Goal: Task Accomplishment & Management: Use online tool/utility

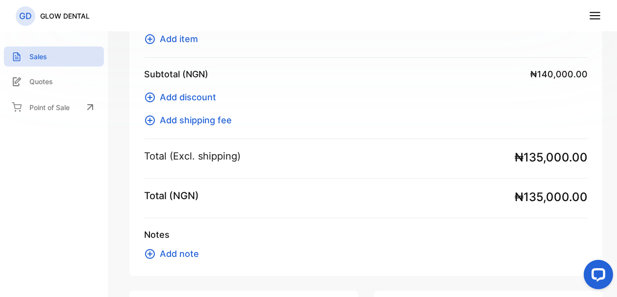
scroll to position [373, 0]
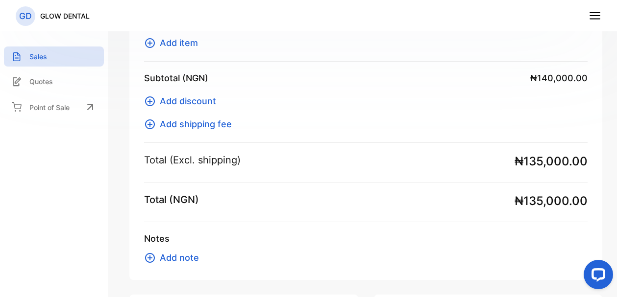
click at [152, 98] on icon at bounding box center [150, 102] width 10 height 10
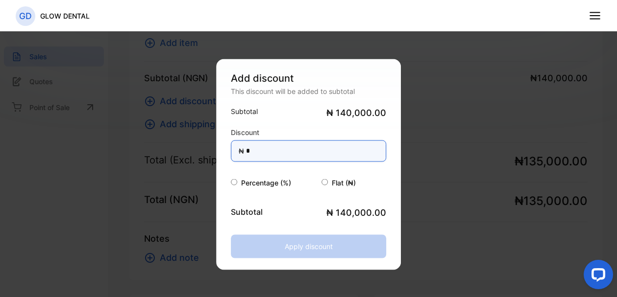
click at [278, 147] on input "*" at bounding box center [309, 151] width 156 height 22
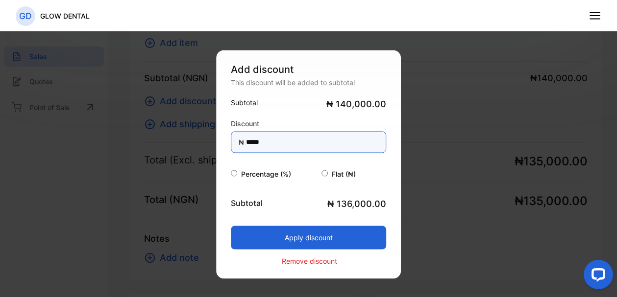
type input "******"
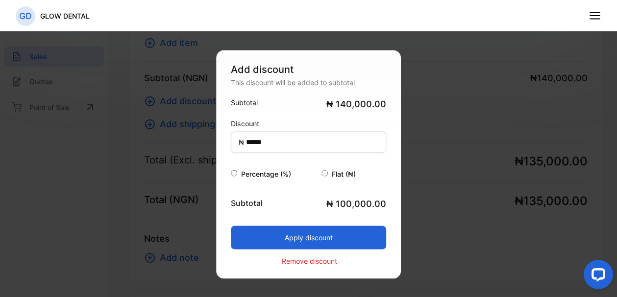
click at [286, 234] on button "Apply discount" at bounding box center [309, 238] width 156 height 24
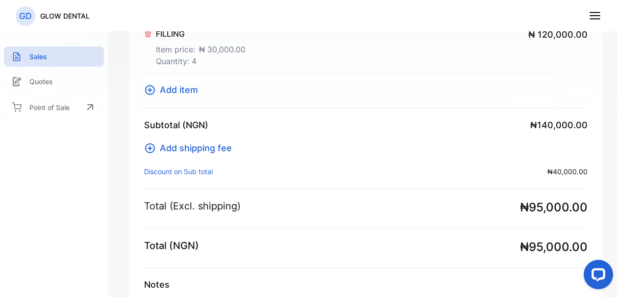
scroll to position [327, 0]
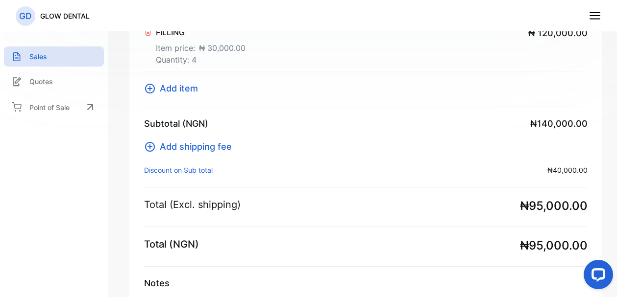
click at [568, 167] on span "₦40,000.00" at bounding box center [567, 170] width 40 height 10
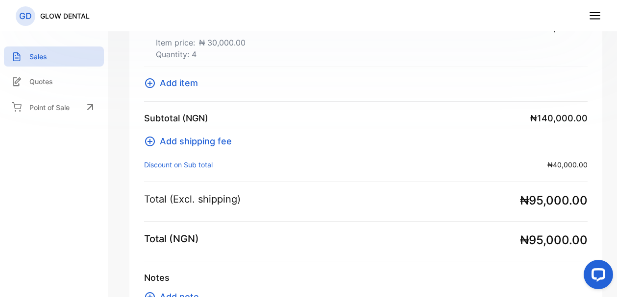
scroll to position [332, 0]
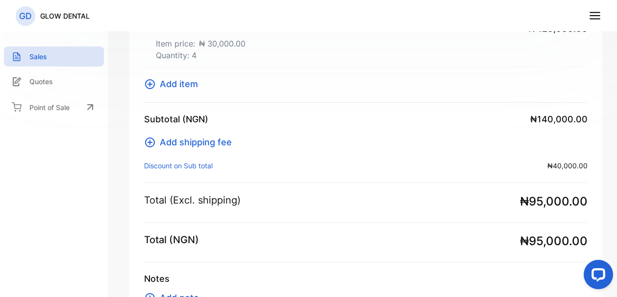
click at [156, 168] on p "Discount on Sub total :" at bounding box center [178, 166] width 69 height 10
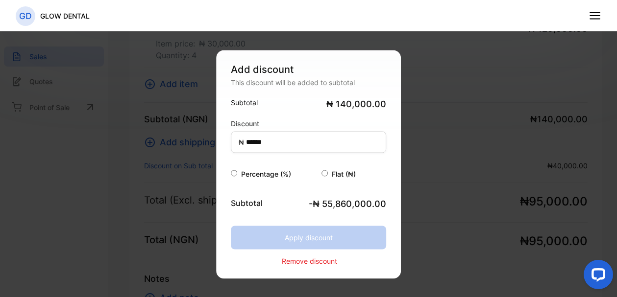
click at [300, 261] on p "Remove discount" at bounding box center [309, 261] width 55 height 10
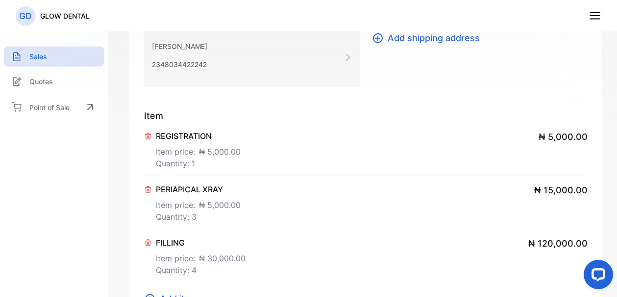
scroll to position [111, 0]
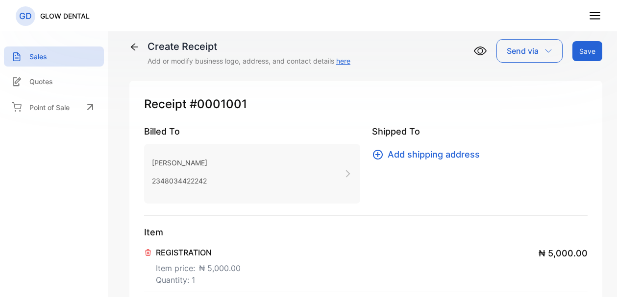
type input "**********"
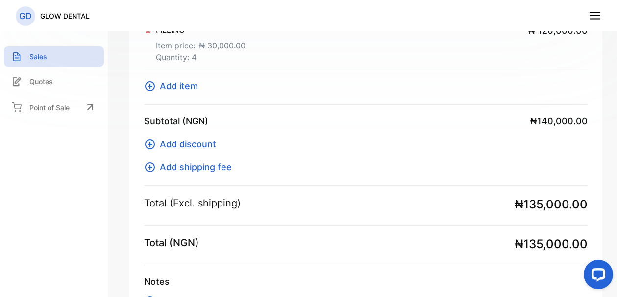
scroll to position [331, 0]
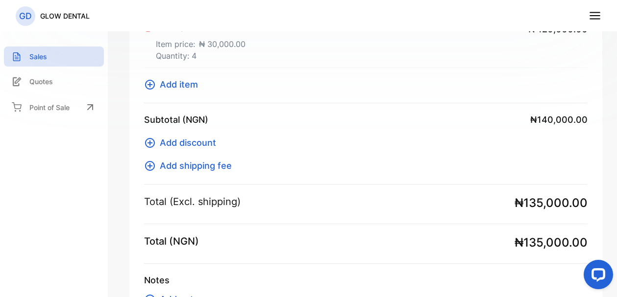
click at [205, 203] on p "Total (Excl. shipping)" at bounding box center [192, 202] width 97 height 15
click at [158, 242] on p "Total (NGN)" at bounding box center [171, 241] width 55 height 15
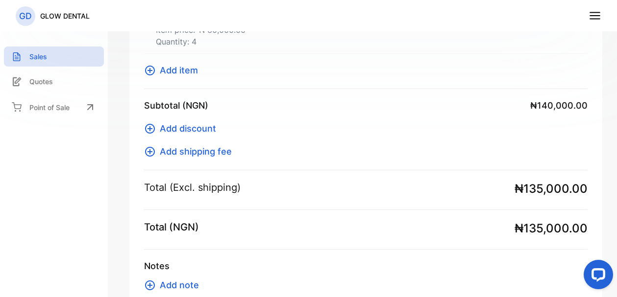
scroll to position [344, 0]
click at [171, 129] on span "Add discount" at bounding box center [188, 129] width 56 height 13
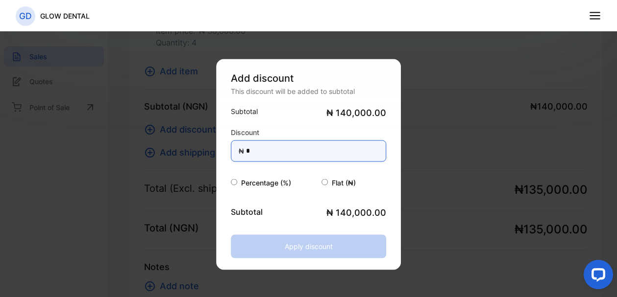
click at [293, 153] on input "*" at bounding box center [309, 151] width 156 height 22
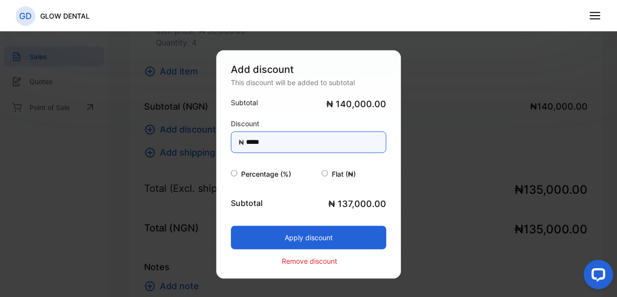
type input "******"
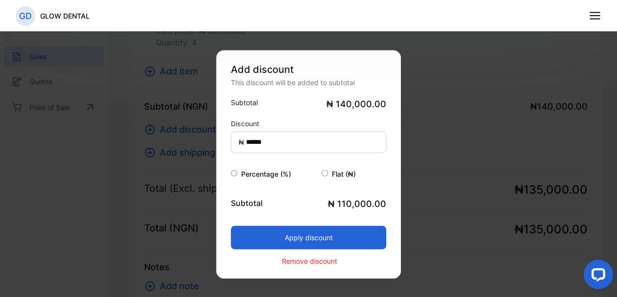
click at [306, 235] on button "Apply discount" at bounding box center [309, 238] width 156 height 24
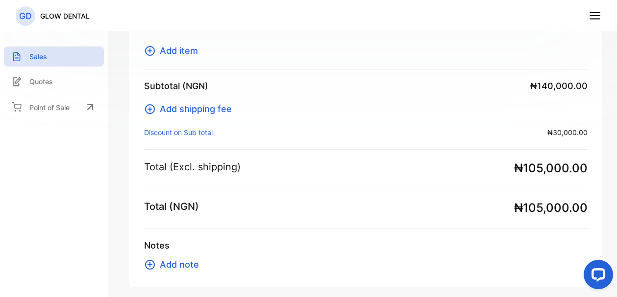
scroll to position [364, 0]
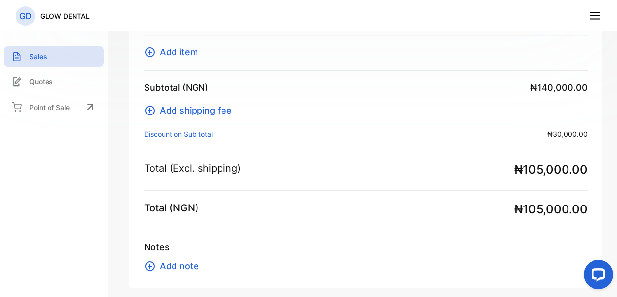
click at [179, 135] on p "Discount on Sub total :" at bounding box center [178, 134] width 69 height 10
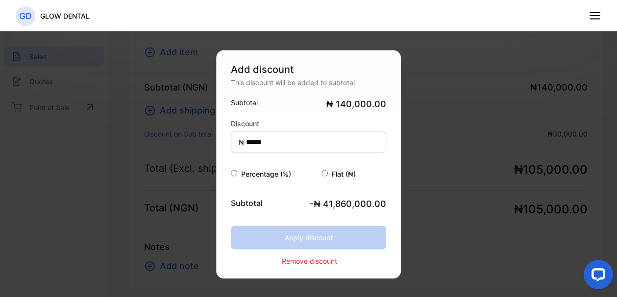
click at [322, 262] on p "Remove discount" at bounding box center [309, 261] width 55 height 10
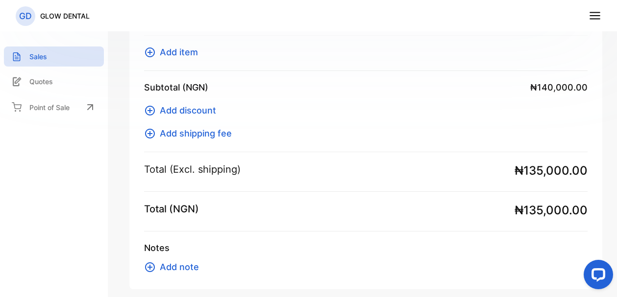
click at [179, 107] on span "Add discount" at bounding box center [188, 110] width 56 height 13
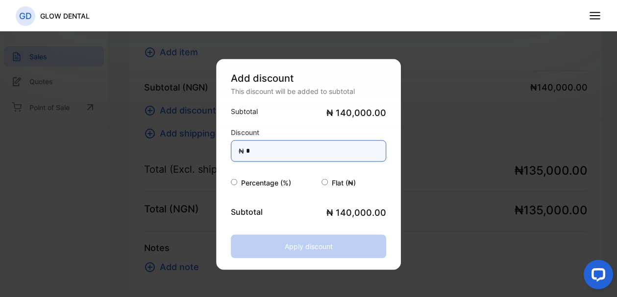
click at [341, 151] on input "*" at bounding box center [309, 151] width 156 height 22
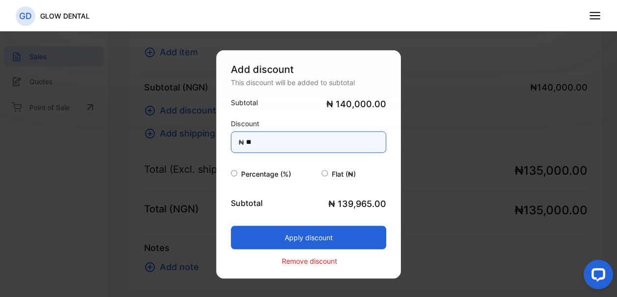
type input "*"
type input "******"
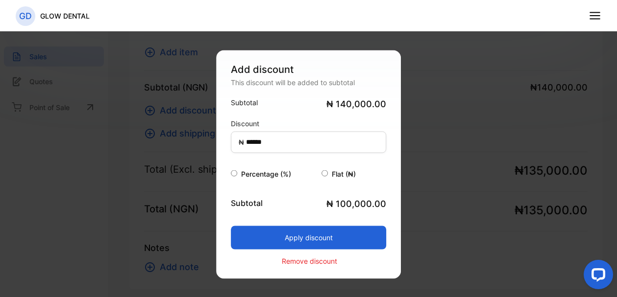
click at [309, 236] on button "Apply discount" at bounding box center [309, 238] width 156 height 24
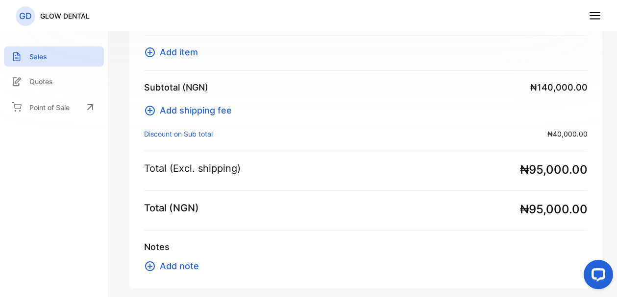
click at [187, 133] on p "Discount on Sub total :" at bounding box center [178, 134] width 69 height 10
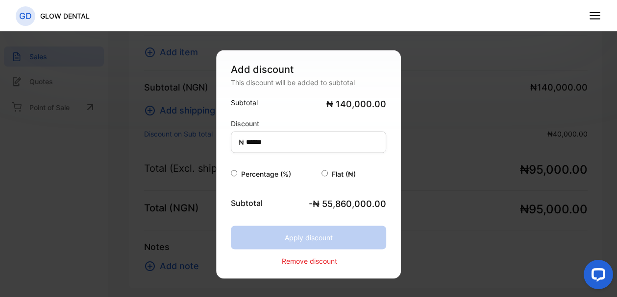
click at [308, 263] on p "Remove discount" at bounding box center [309, 261] width 55 height 10
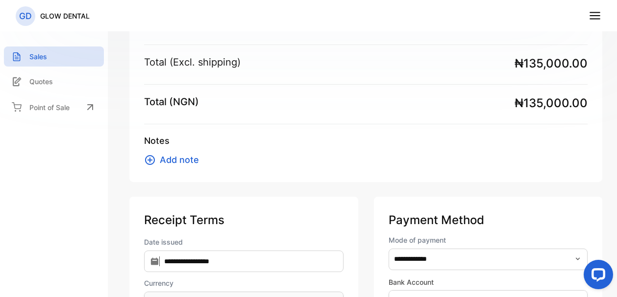
scroll to position [468, 0]
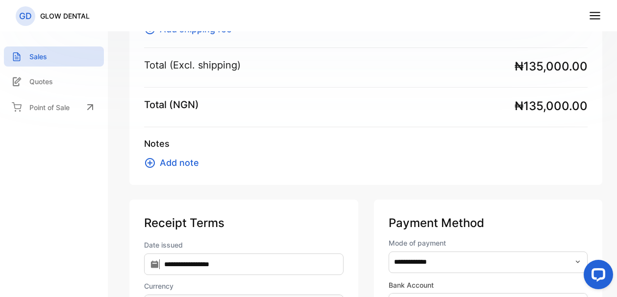
click at [151, 105] on p "Total (NGN)" at bounding box center [171, 105] width 55 height 15
click at [167, 65] on p "Total (Excl. shipping)" at bounding box center [192, 65] width 97 height 15
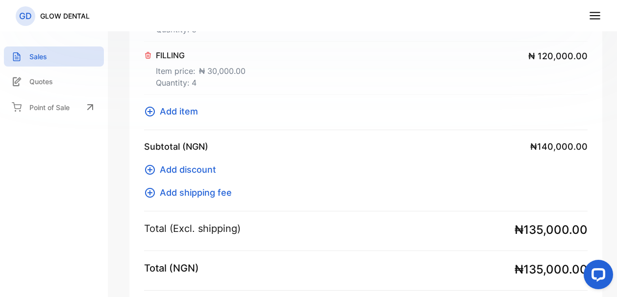
scroll to position [308, 0]
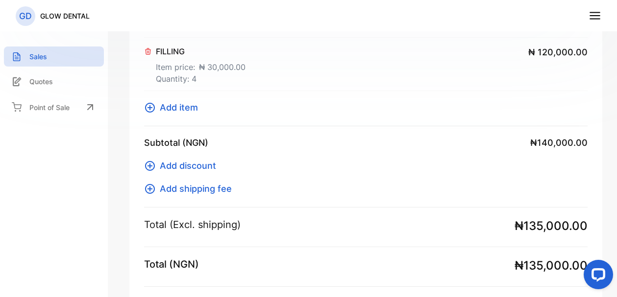
click at [196, 169] on span "Add discount" at bounding box center [188, 165] width 56 height 13
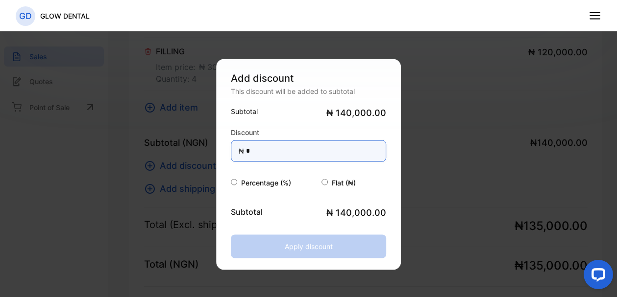
click at [293, 156] on input "*" at bounding box center [309, 151] width 156 height 22
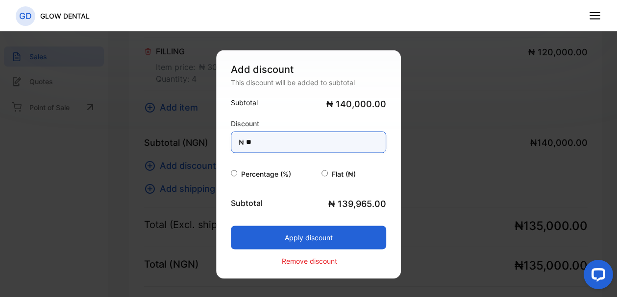
type input "*"
type input "******"
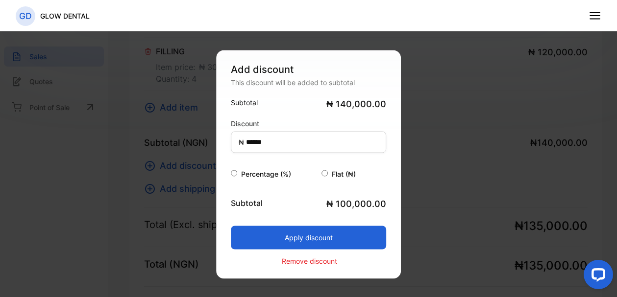
click at [315, 238] on button "Apply discount" at bounding box center [309, 238] width 156 height 24
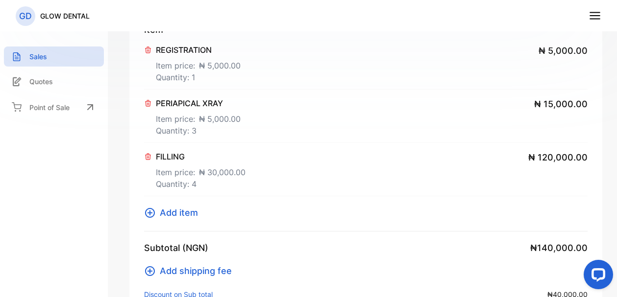
scroll to position [202, 0]
click at [148, 52] on icon at bounding box center [148, 51] width 8 height 8
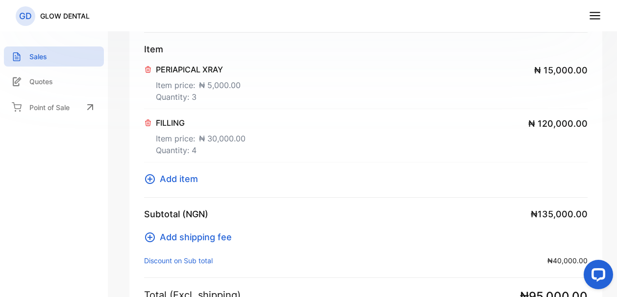
scroll to position [186, 0]
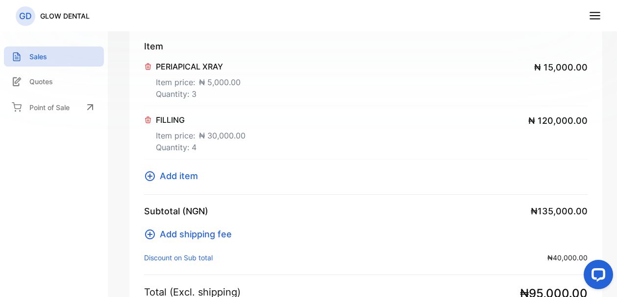
click at [176, 176] on span "Add item" at bounding box center [179, 176] width 38 height 13
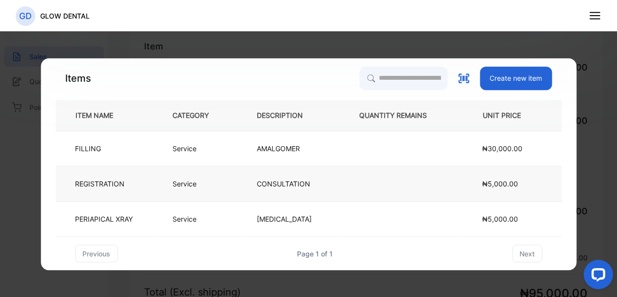
click at [186, 188] on p "Service" at bounding box center [184, 184] width 24 height 10
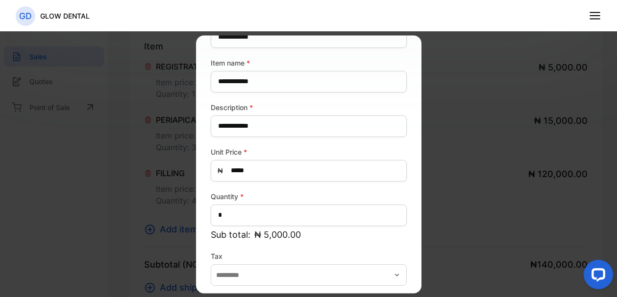
scroll to position [117, 0]
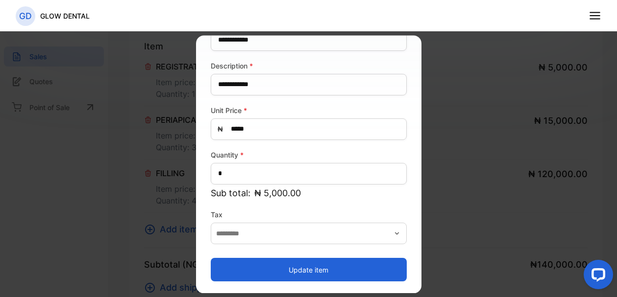
click at [313, 270] on button "Update item" at bounding box center [309, 271] width 196 height 24
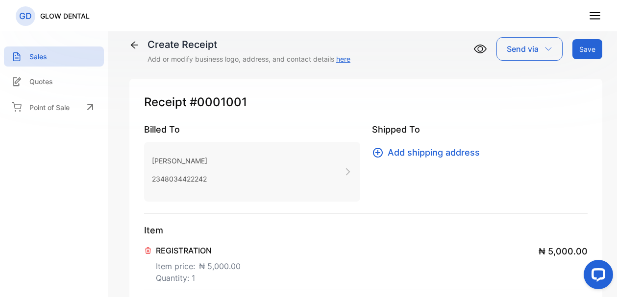
scroll to position [3, 0]
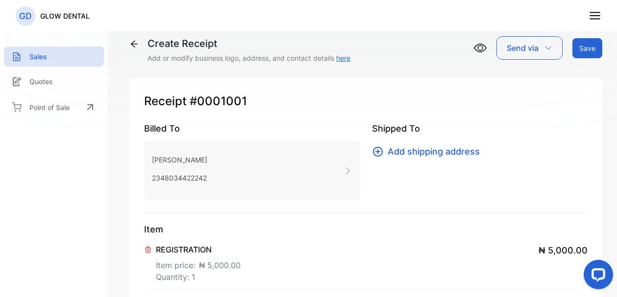
click at [548, 49] on icon "button" at bounding box center [548, 47] width 6 height 3
click at [529, 110] on div "Whatsapp" at bounding box center [527, 111] width 60 height 20
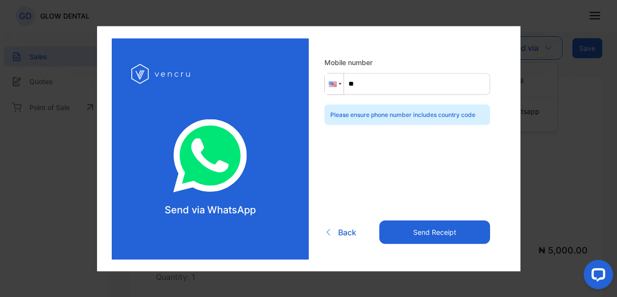
click at [338, 81] on div at bounding box center [334, 84] width 19 height 21
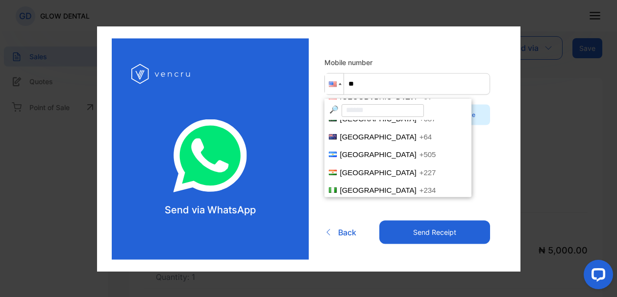
scroll to position [2411, 0]
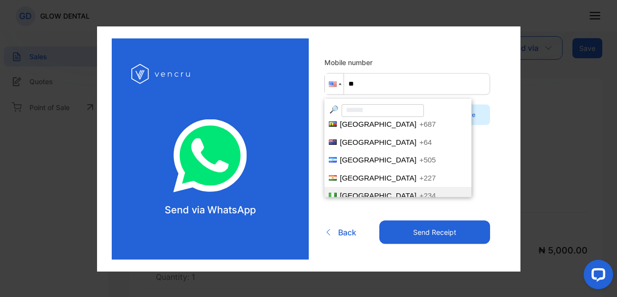
click at [362, 192] on span "[GEOGRAPHIC_DATA]" at bounding box center [378, 196] width 76 height 8
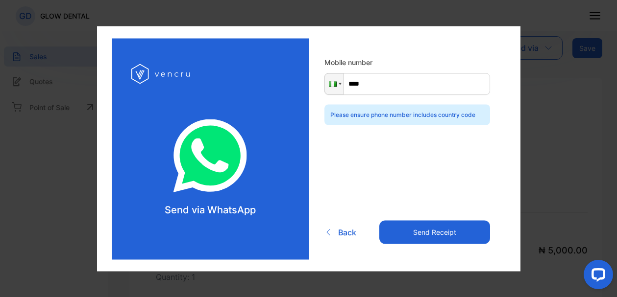
click at [406, 84] on input "****" at bounding box center [407, 84] width 166 height 22
type input "**********"
click at [440, 235] on button "Send Receipt" at bounding box center [434, 233] width 110 height 24
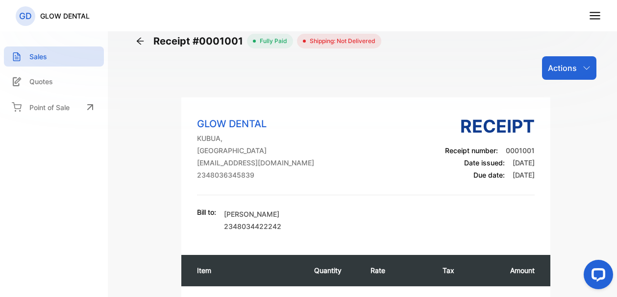
scroll to position [5, 0]
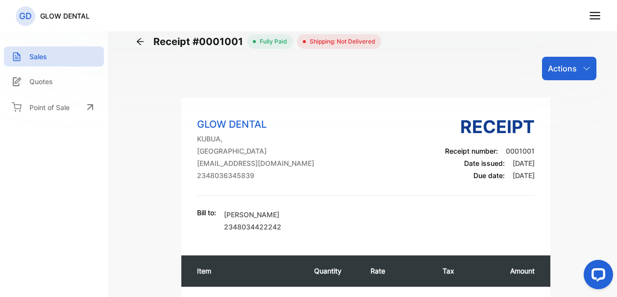
click at [590, 69] on div "Actions" at bounding box center [569, 69] width 54 height 24
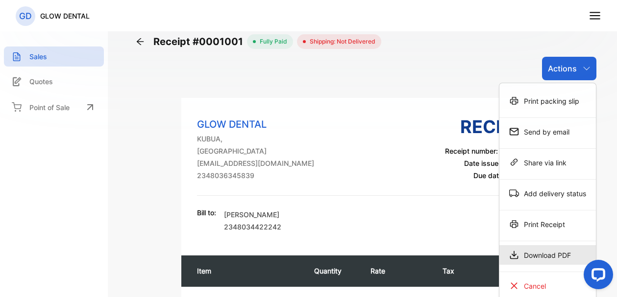
click at [571, 254] on div "Download PDF" at bounding box center [547, 255] width 97 height 20
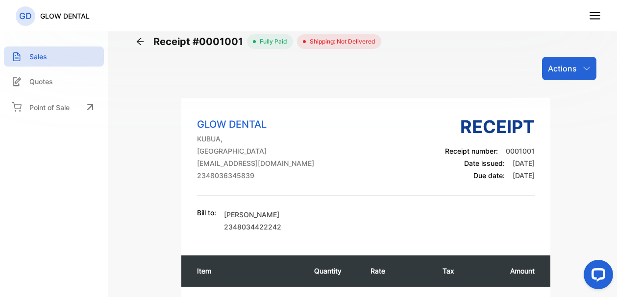
click at [586, 66] on icon "button" at bounding box center [587, 69] width 8 height 8
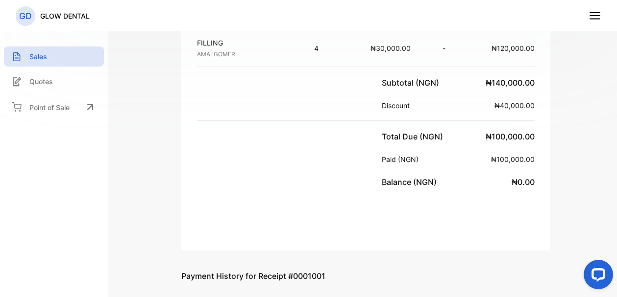
scroll to position [398, 0]
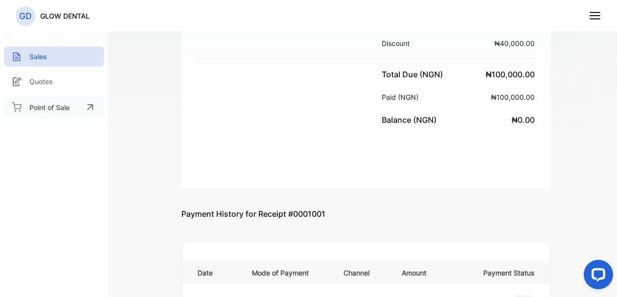
click at [74, 109] on div "Point of Sale" at bounding box center [54, 108] width 100 height 22
